Goal: Find specific page/section: Find specific page/section

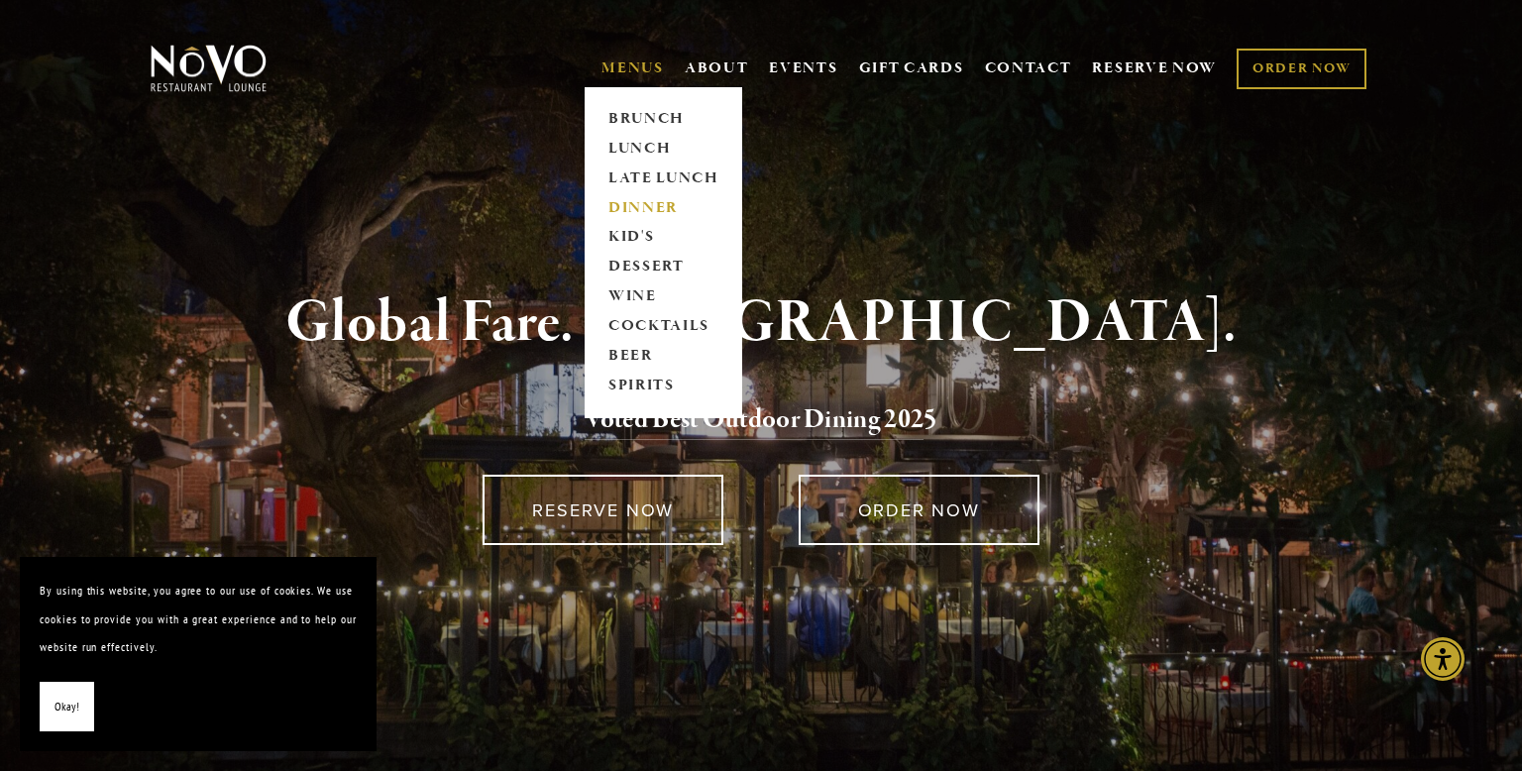
click at [624, 204] on link "DINNER" at bounding box center [664, 208] width 124 height 30
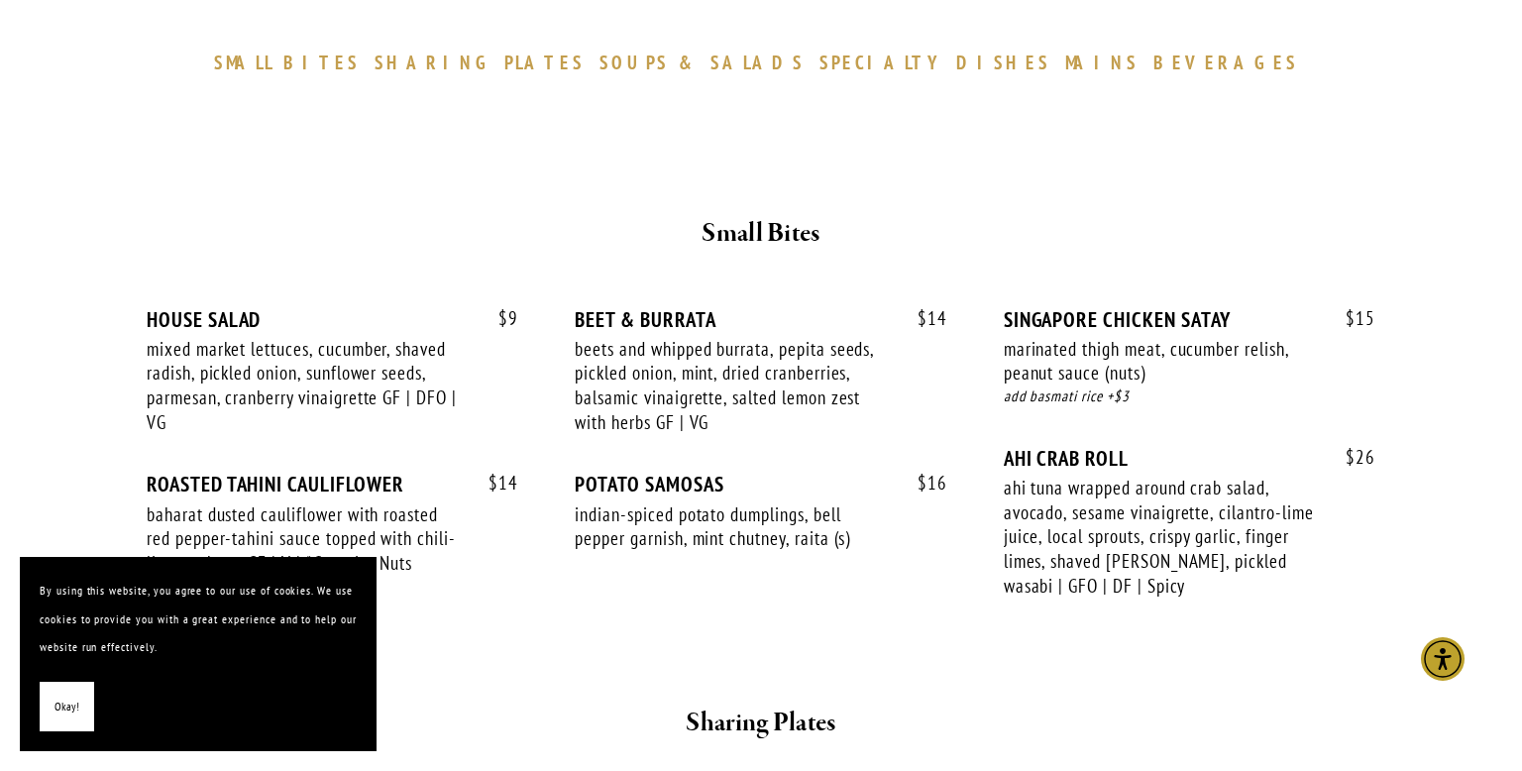
scroll to position [632, 0]
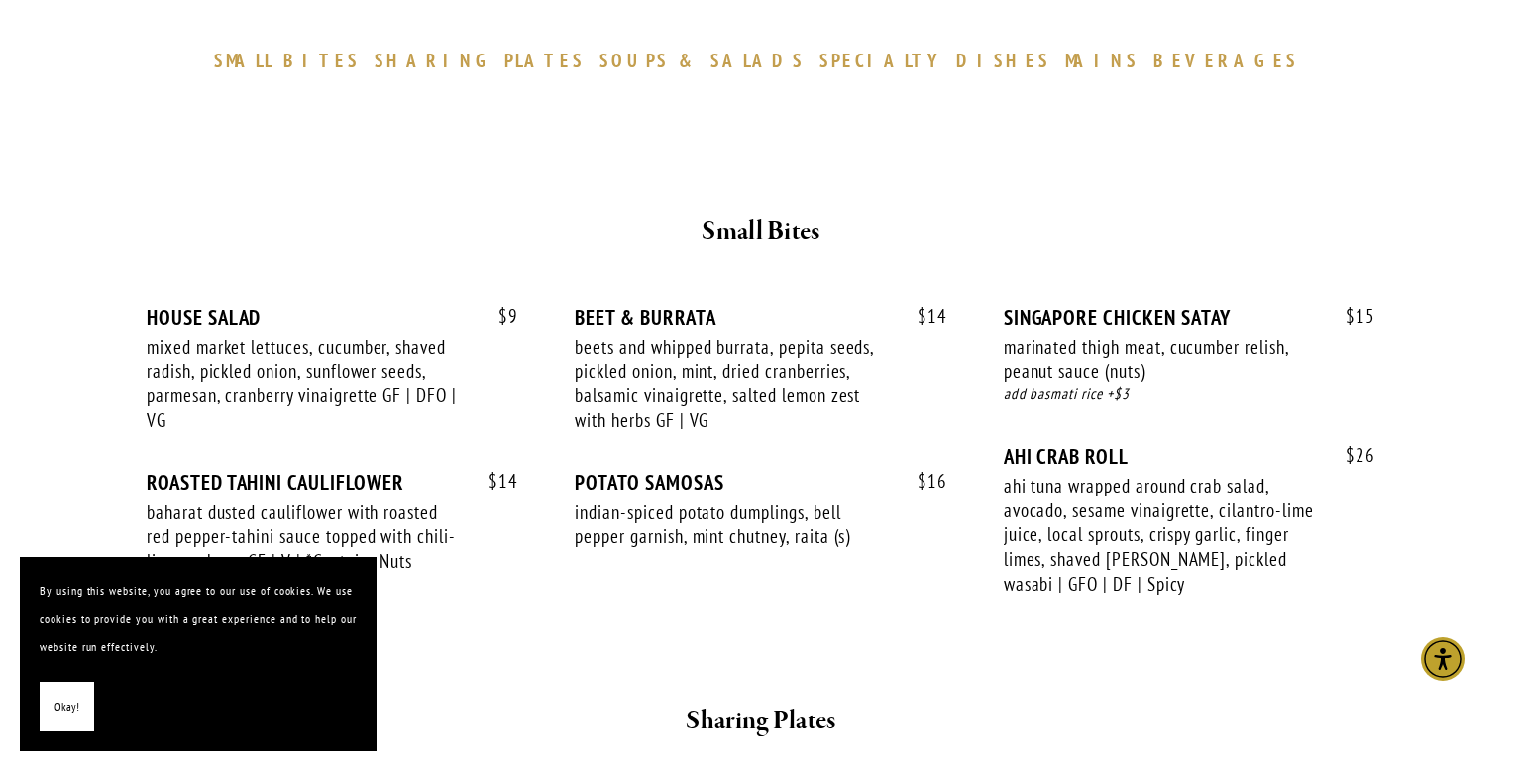
click at [1065, 62] on span "MAINS" at bounding box center [1102, 61] width 74 height 24
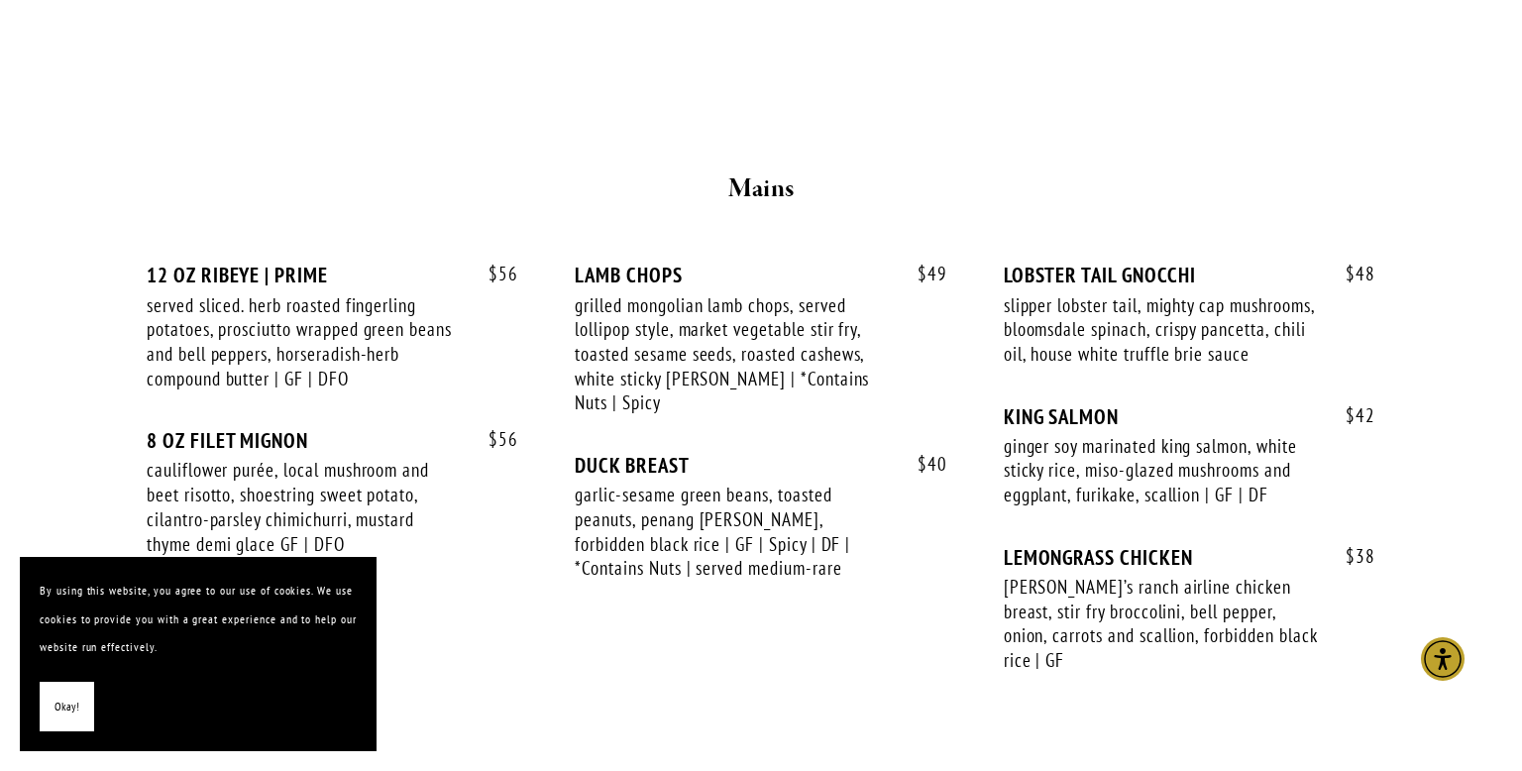
scroll to position [3289, 0]
